Goal: Task Accomplishment & Management: Complete application form

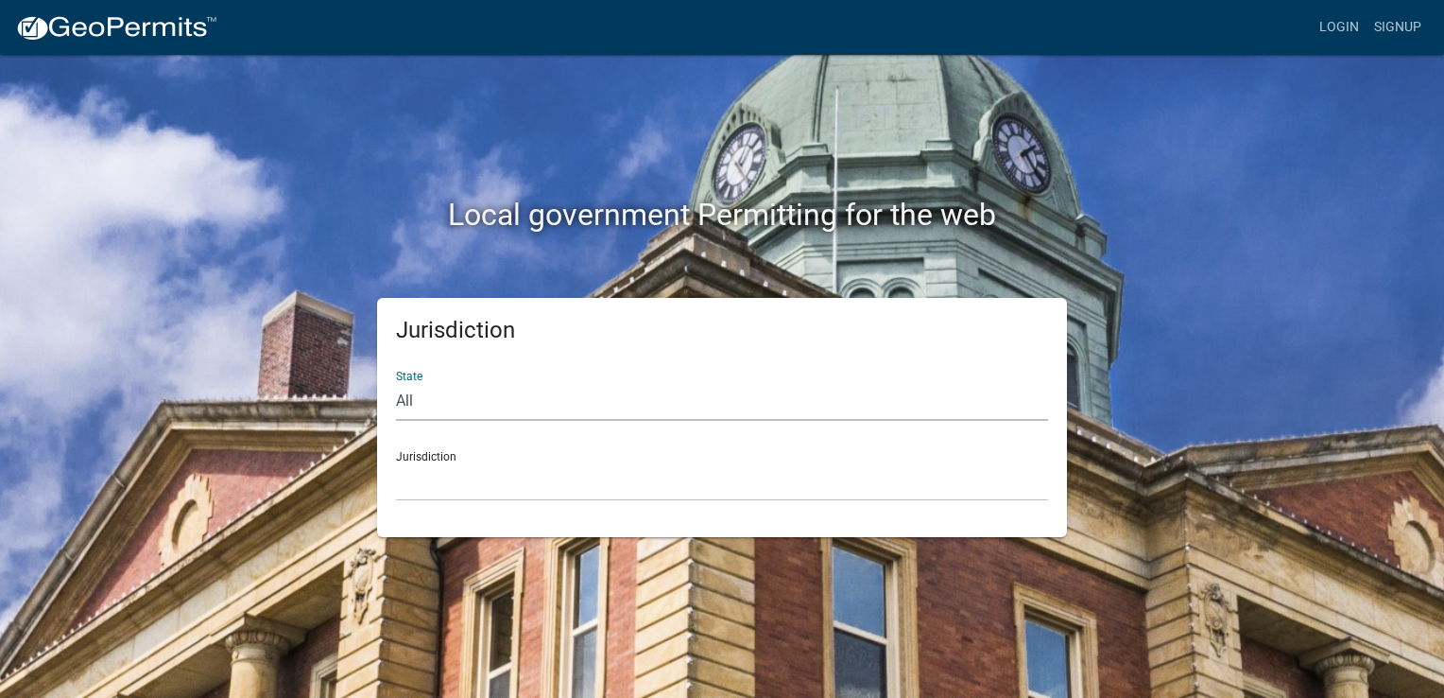
click at [419, 398] on select "All [US_STATE] [US_STATE] [US_STATE] [US_STATE] [US_STATE] [US_STATE] [US_STATE…" at bounding box center [722, 401] width 652 height 39
select select "[US_STATE]"
click at [396, 382] on select "All [US_STATE] [US_STATE] [US_STATE] [US_STATE] [US_STATE] [US_STATE] [US_STATE…" at bounding box center [722, 401] width 652 height 39
click at [454, 455] on div "Jurisdiction City of [GEOGRAPHIC_DATA], [US_STATE] City of [GEOGRAPHIC_DATA], […" at bounding box center [722, 468] width 652 height 65
click at [454, 477] on select "City of [GEOGRAPHIC_DATA], [US_STATE] City of [GEOGRAPHIC_DATA], [US_STATE] Cit…" at bounding box center [722, 481] width 652 height 39
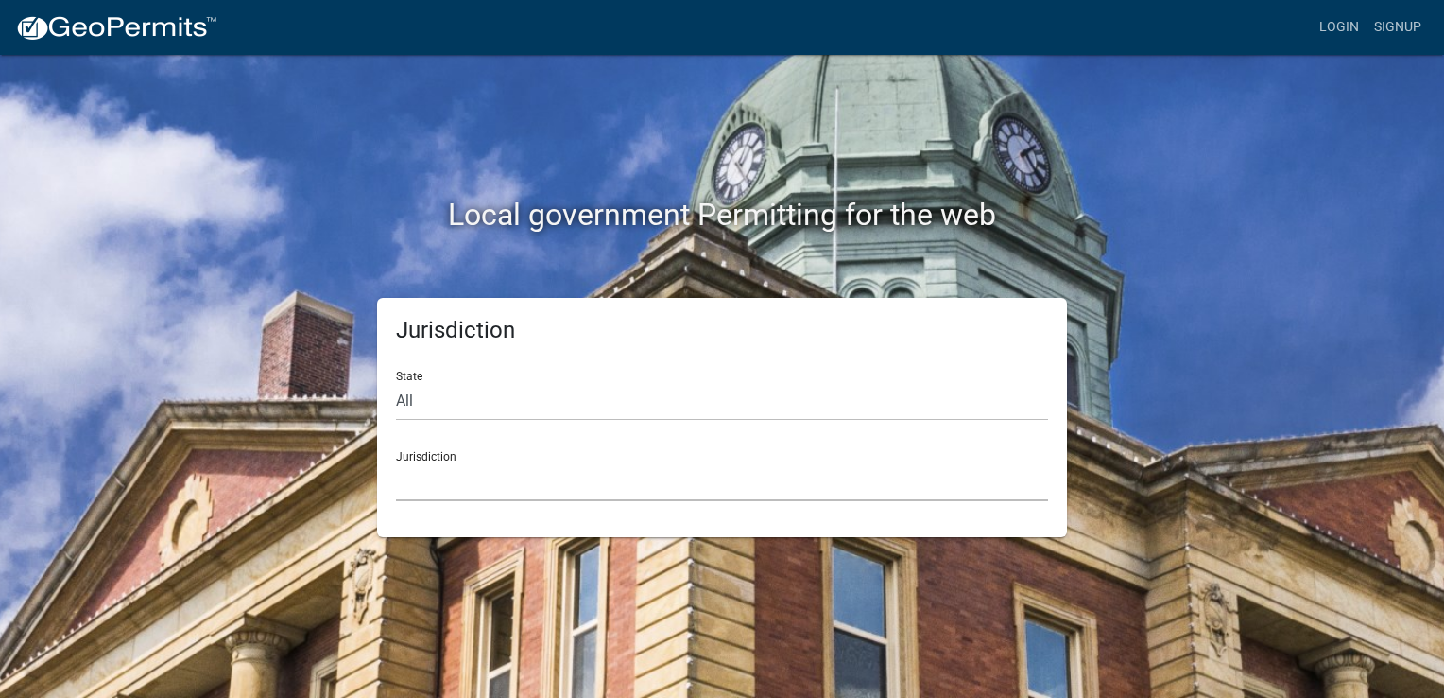
click at [478, 471] on select "[GEOGRAPHIC_DATA], [US_STATE] [GEOGRAPHIC_DATA], [US_STATE][PERSON_NAME][GEOGRA…" at bounding box center [722, 481] width 652 height 39
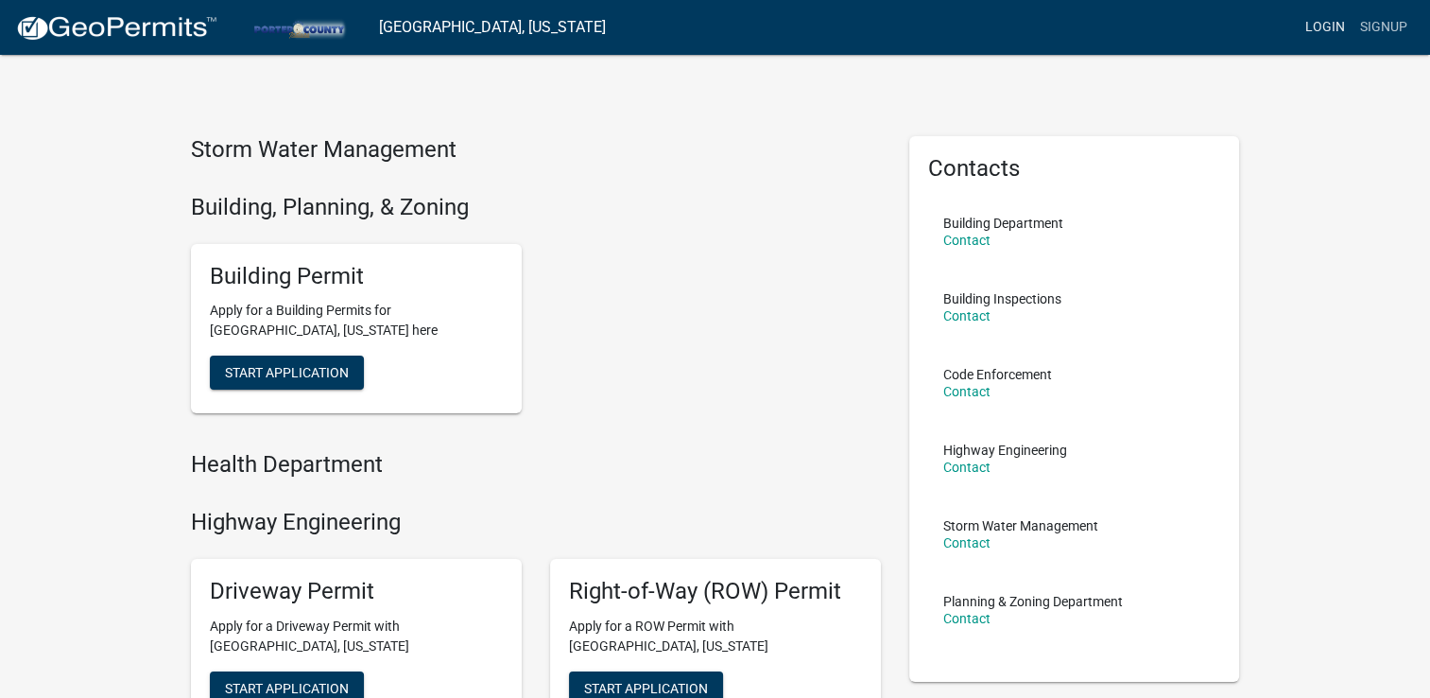
click at [1321, 27] on link "Login" at bounding box center [1325, 27] width 55 height 36
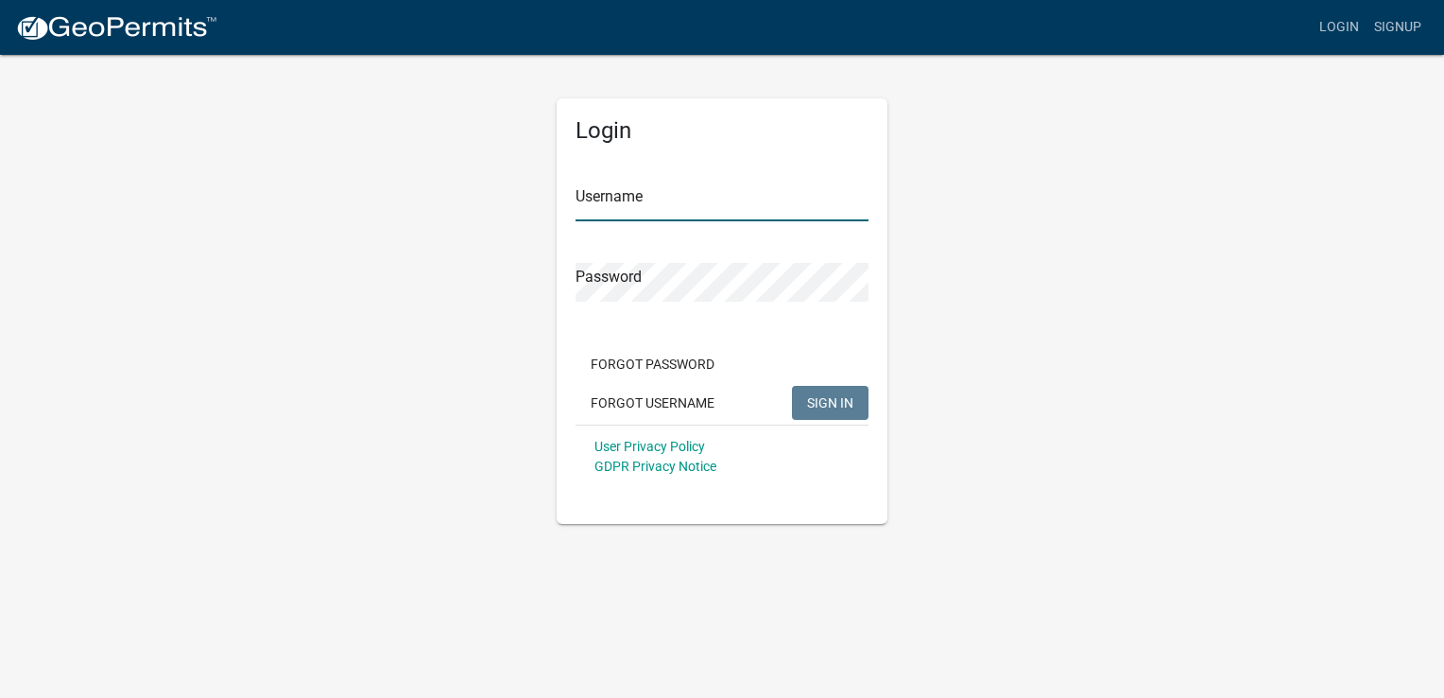
click at [704, 205] on input "Username" at bounding box center [722, 201] width 293 height 39
type input "[EMAIL_ADDRESS][DOMAIN_NAME]"
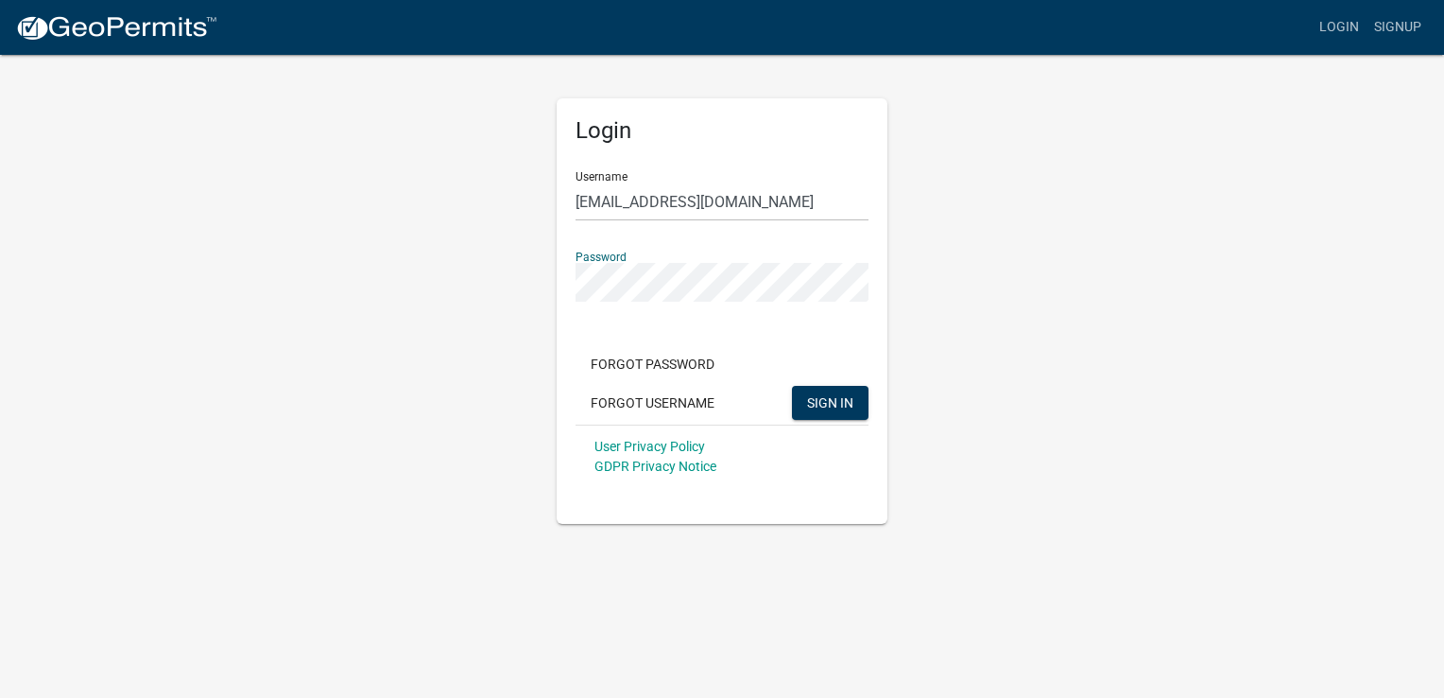
click at [792, 386] on button "SIGN IN" at bounding box center [830, 403] width 77 height 34
